Goal: Information Seeking & Learning: Learn about a topic

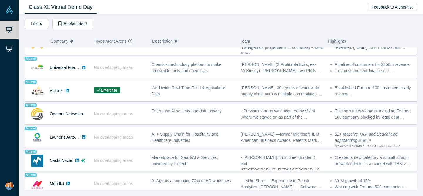
scroll to position [415, 0]
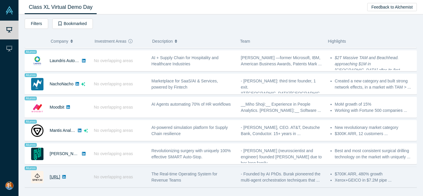
click at [60, 177] on link "[URL]" at bounding box center [55, 176] width 11 height 5
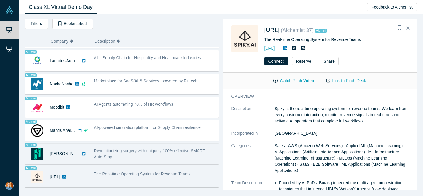
click at [157, 157] on div "Revolutionizing surgery with uniquely 100% effective SMART Auto-Stop." at bounding box center [155, 153] width 122 height 12
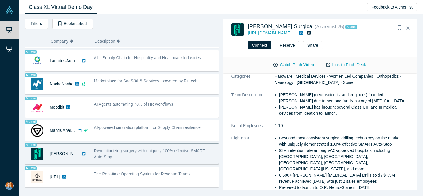
scroll to position [97, 0]
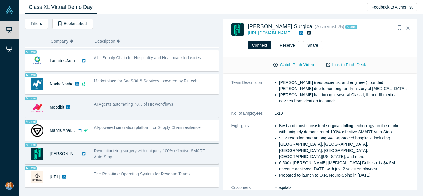
click at [131, 108] on div "AI Agents automating 70% of HR workflows" at bounding box center [155, 107] width 128 height 19
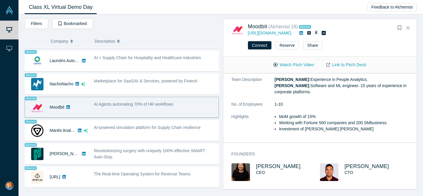
scroll to position [93, 0]
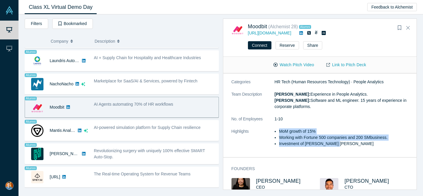
drag, startPoint x: 280, startPoint y: 131, endPoint x: 338, endPoint y: 142, distance: 59.2
click at [338, 142] on ul "MoM growth of 15% Working with Fortune 500 companies and 200 SMbusiness. Invest…" at bounding box center [342, 137] width 134 height 19
click at [338, 142] on li "Investment of [PERSON_NAME] [PERSON_NAME]" at bounding box center [343, 143] width 129 height 6
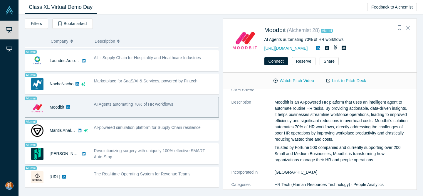
scroll to position [1, 0]
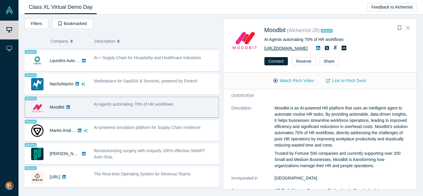
click at [291, 48] on link "[URL][DOMAIN_NAME]" at bounding box center [285, 48] width 43 height 5
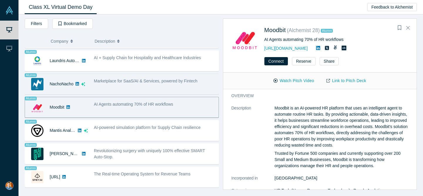
click at [121, 88] on div "Marketplace for SaaS/AI & Services, powered by Fintech" at bounding box center [155, 84] width 128 height 19
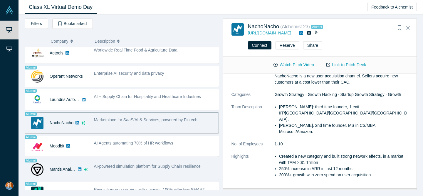
scroll to position [373, 0]
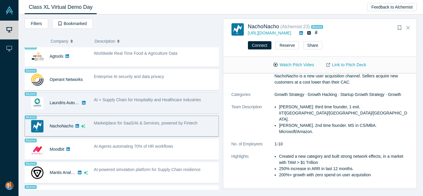
click at [155, 107] on div "AI + Supply Chain for Hospitality and Healthcare Industries" at bounding box center [155, 102] width 128 height 19
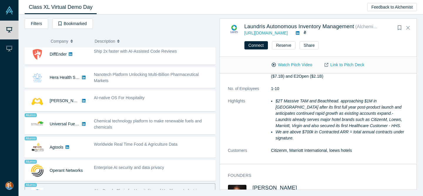
scroll to position [282, 0]
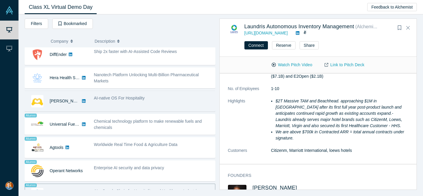
click at [153, 104] on div "AI-native OS For Hospitality" at bounding box center [153, 101] width 124 height 19
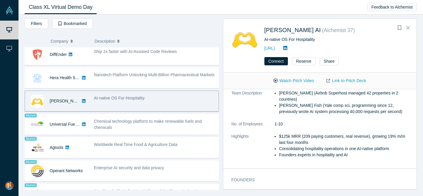
scroll to position [0, 0]
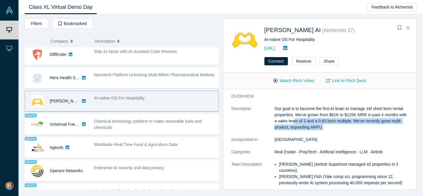
drag, startPoint x: 293, startPoint y: 120, endPoint x: 328, endPoint y: 128, distance: 36.1
click at [328, 128] on p "Our goal is to become the first AI brain to manage 1M short term rental propert…" at bounding box center [342, 117] width 134 height 25
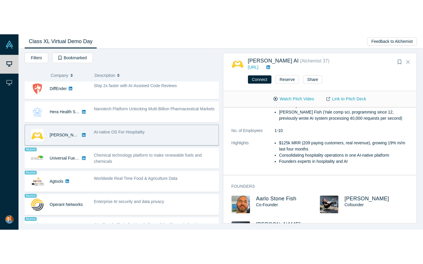
scroll to position [82, 0]
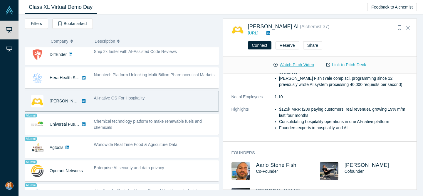
click at [290, 65] on button "Watch Pitch Video" at bounding box center [293, 65] width 53 height 10
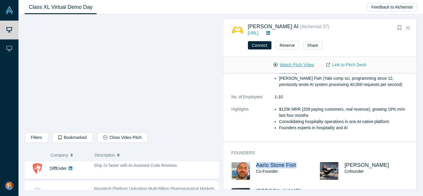
click at [287, 67] on button "Watch Pitch Video" at bounding box center [293, 65] width 53 height 10
click at [287, 62] on button "Watch Pitch Video" at bounding box center [293, 65] width 53 height 10
click at [279, 65] on button "Watch Pitch Video" at bounding box center [293, 65] width 53 height 10
click at [291, 65] on button "Watch Pitch Video" at bounding box center [293, 65] width 53 height 10
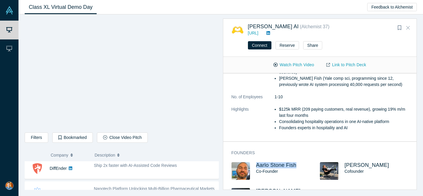
click at [409, 27] on icon "Close" at bounding box center [408, 27] width 4 height 5
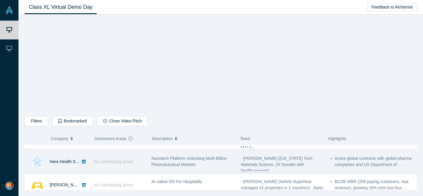
scroll to position [293, 0]
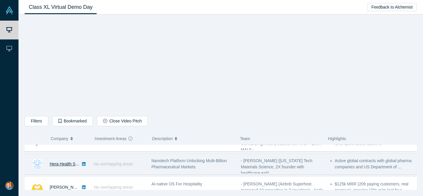
click at [71, 164] on link "Hera Health Solutions" at bounding box center [70, 163] width 40 height 5
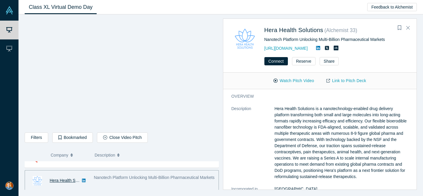
scroll to position [294, 0]
click at [410, 29] on button "Close" at bounding box center [408, 27] width 9 height 9
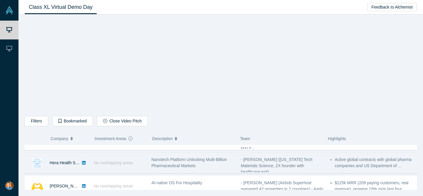
click at [172, 161] on span "Nanotech Platform Unlocking Multi-Billion Pharmaceutical Markets" at bounding box center [190, 162] width 76 height 11
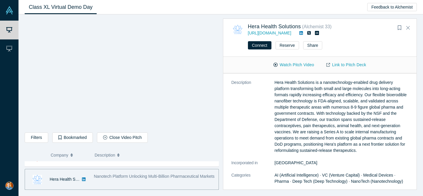
scroll to position [11, 0]
drag, startPoint x: 293, startPoint y: 113, endPoint x: 343, endPoint y: 111, distance: 50.6
click at [343, 111] on p "Hera Health Solutions is a nanotechnology-enabled drug delivery platform transf…" at bounding box center [342, 116] width 134 height 74
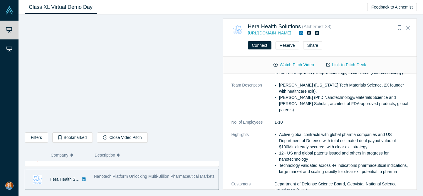
scroll to position [126, 0]
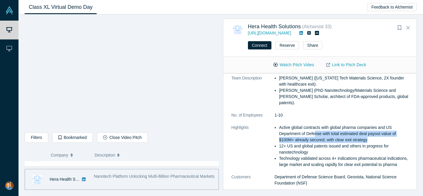
drag, startPoint x: 315, startPoint y: 132, endPoint x: 381, endPoint y: 139, distance: 66.5
click at [381, 139] on li "Active global contracts with global pharma companies and US Department of Defen…" at bounding box center [343, 133] width 129 height 19
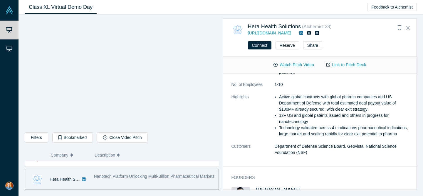
scroll to position [186, 0]
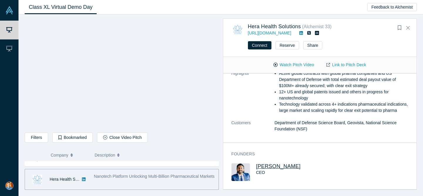
click at [281, 167] on span "[PERSON_NAME]" at bounding box center [278, 166] width 45 height 6
click at [410, 27] on button "Close" at bounding box center [408, 27] width 9 height 9
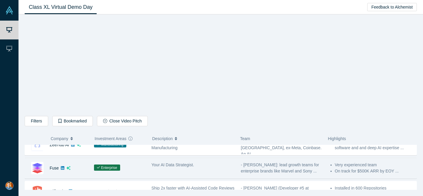
scroll to position [242, 0]
click at [145, 167] on div "Enterprise" at bounding box center [120, 168] width 58 height 20
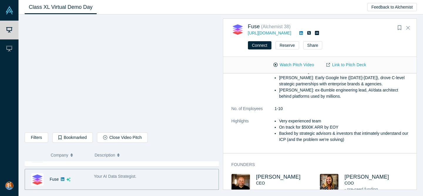
scroll to position [156, 0]
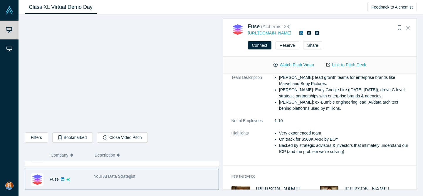
click at [411, 26] on button "Close" at bounding box center [408, 27] width 9 height 9
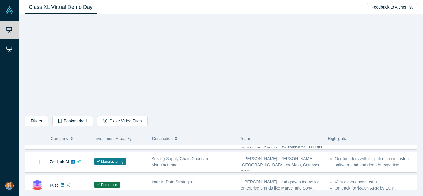
scroll to position [223, 0]
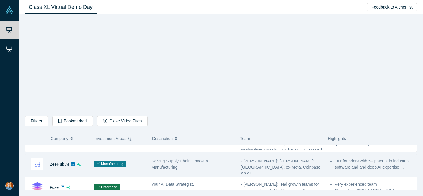
click at [184, 163] on div "Solving Supply Chain Chaos in Manufacturing" at bounding box center [193, 164] width 83 height 12
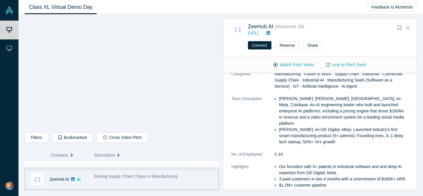
scroll to position [159, 0]
